Goal: Transaction & Acquisition: Download file/media

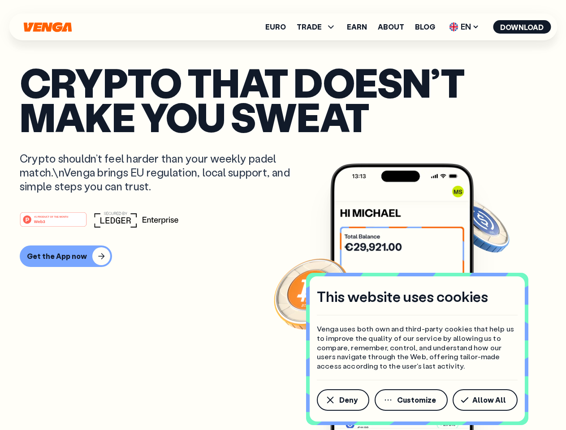
click at [283, 215] on div "#1 PRODUCT OF THE MONTH Web3" at bounding box center [283, 219] width 526 height 16
click at [342, 400] on span "Deny" at bounding box center [348, 400] width 18 height 7
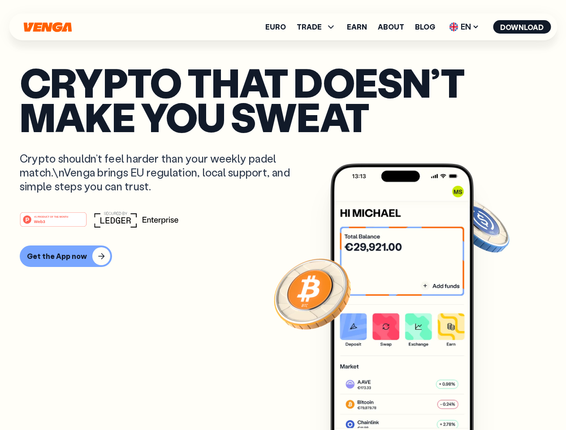
click at [412, 400] on img at bounding box center [401, 314] width 143 height 300
click at [487, 400] on article "Crypto that doesn’t make you sweat Crypto shouldn’t feel harder than your weekl…" at bounding box center [283, 233] width 526 height 336
click at [319, 27] on span "TRADE" at bounding box center [309, 26] width 25 height 7
click at [464, 27] on span "EN" at bounding box center [464, 27] width 36 height 14
click at [522, 27] on button "Download" at bounding box center [522, 26] width 58 height 13
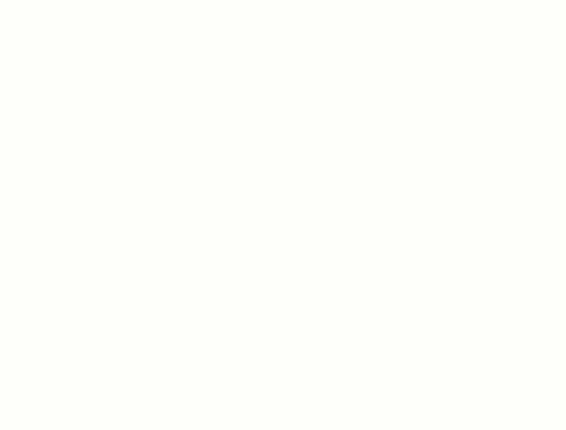
click at [283, 0] on html "This website uses cookies Venga uses both own and third-party cookies that help…" at bounding box center [283, 0] width 566 height 0
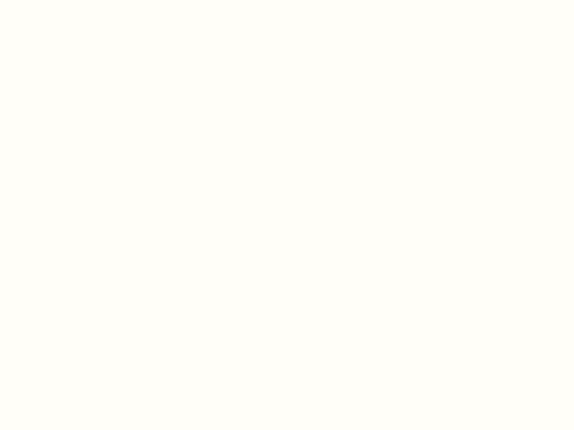
click at [65, 0] on html "This website uses cookies Venga uses both own and third-party cookies that help…" at bounding box center [287, 0] width 574 height 0
click at [55, 0] on html "This website uses cookies Venga uses both own and third-party cookies that help…" at bounding box center [287, 0] width 574 height 0
